Goal: Check status

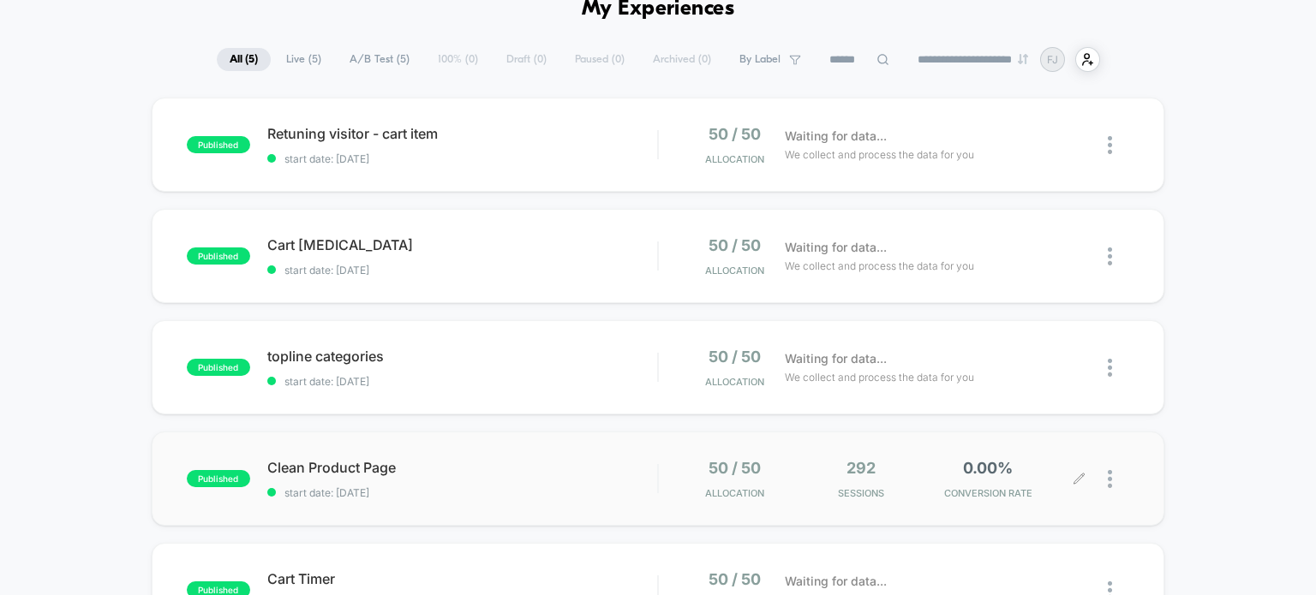
scroll to position [86, 0]
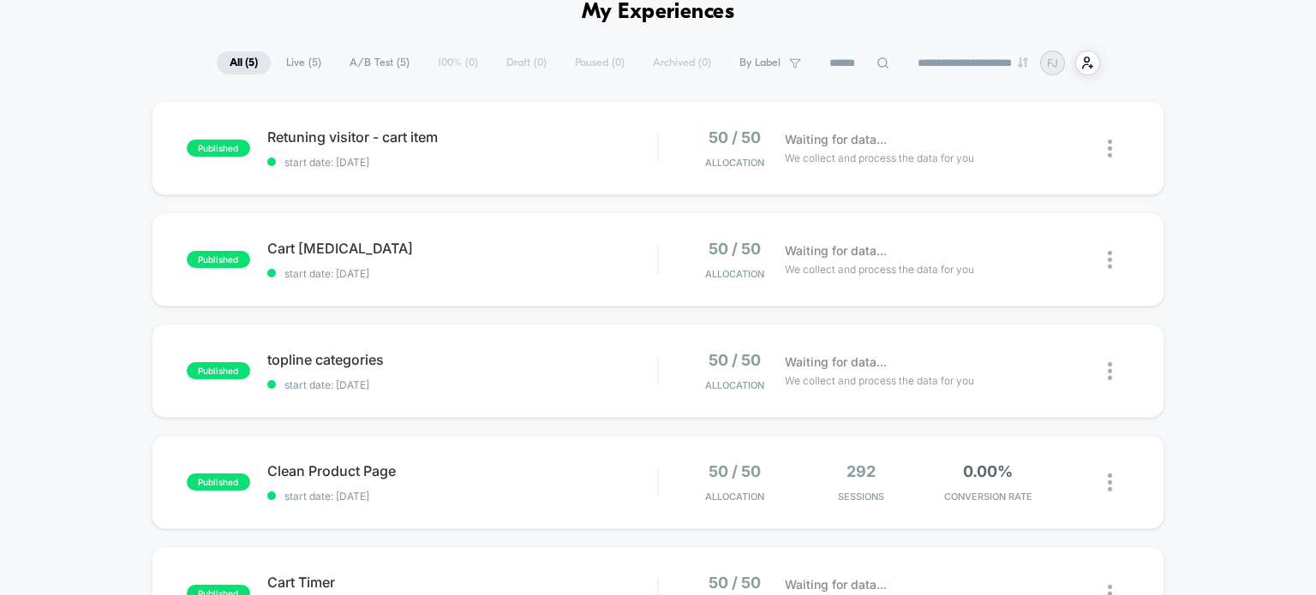
click at [379, 64] on span "A/B Test ( 5 )" at bounding box center [380, 62] width 86 height 23
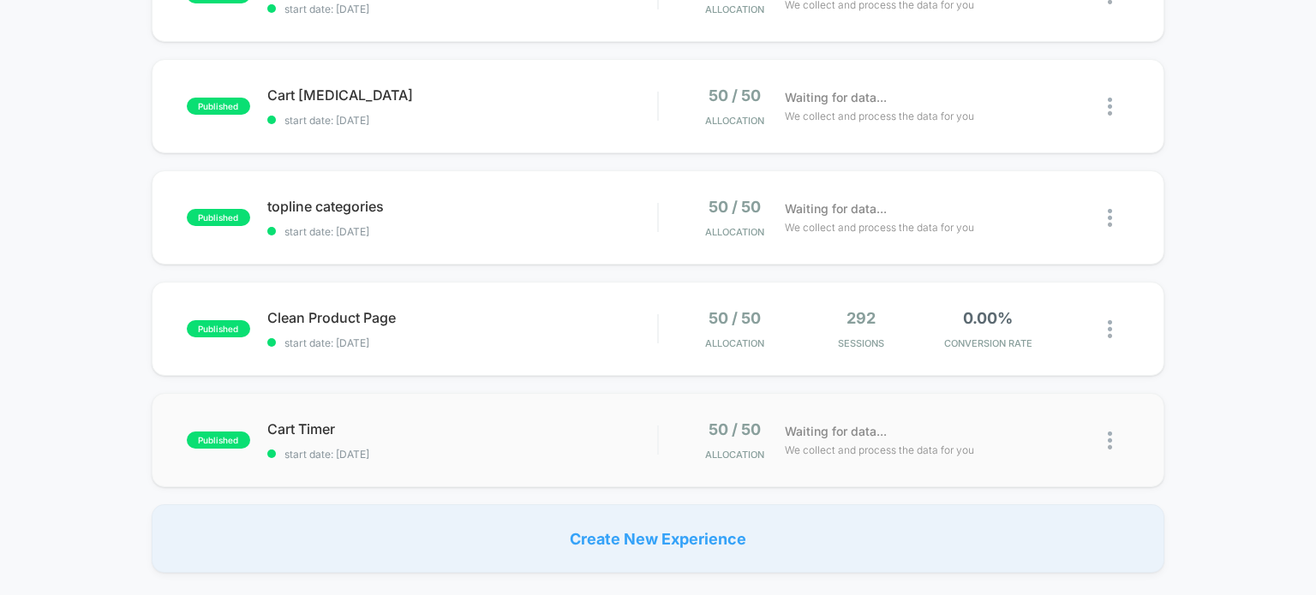
scroll to position [428, 0]
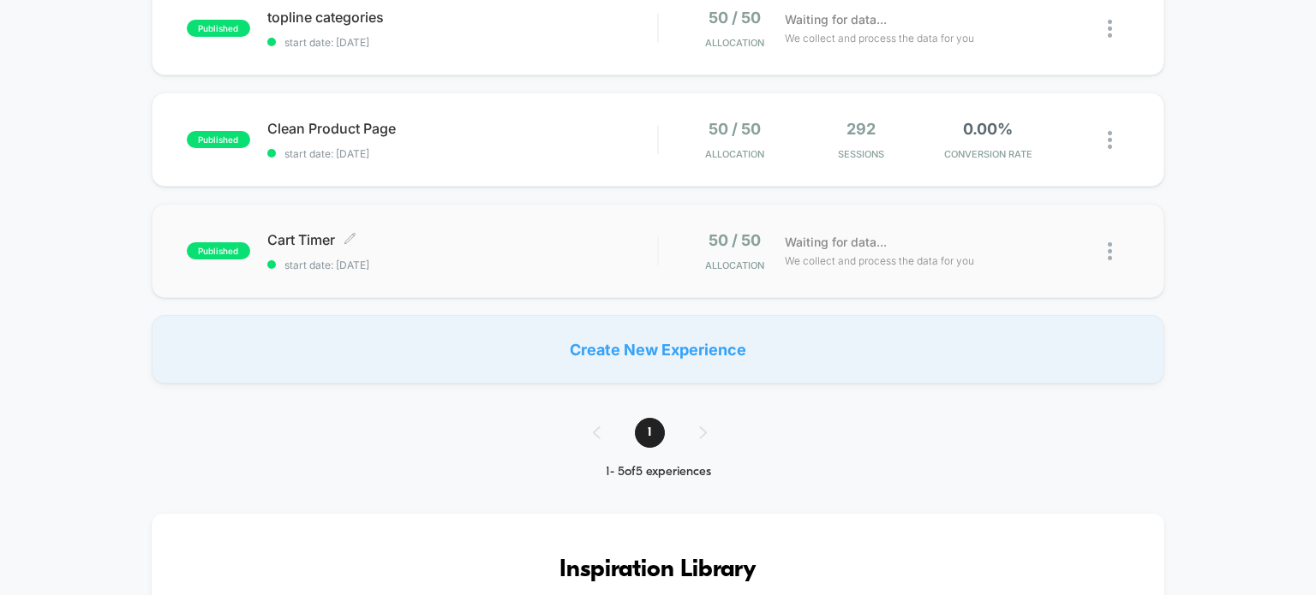
click at [459, 264] on span "start date: [DATE]" at bounding box center [462, 265] width 391 height 13
